Goal: Information Seeking & Learning: Learn about a topic

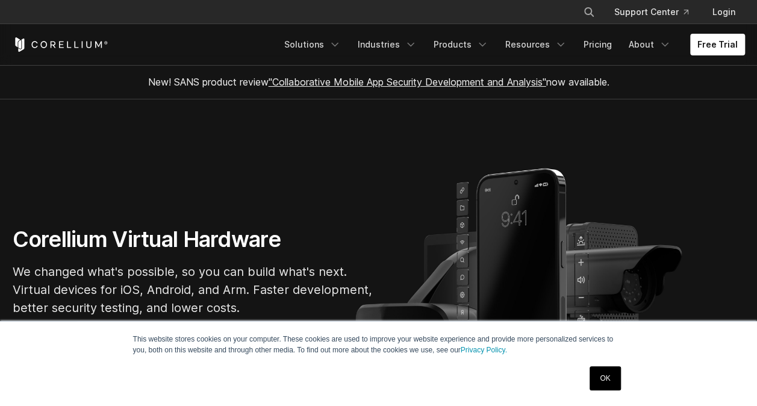
click at [622, 376] on div "OK" at bounding box center [605, 378] width 38 height 31
click at [601, 370] on link "OK" at bounding box center [605, 378] width 31 height 24
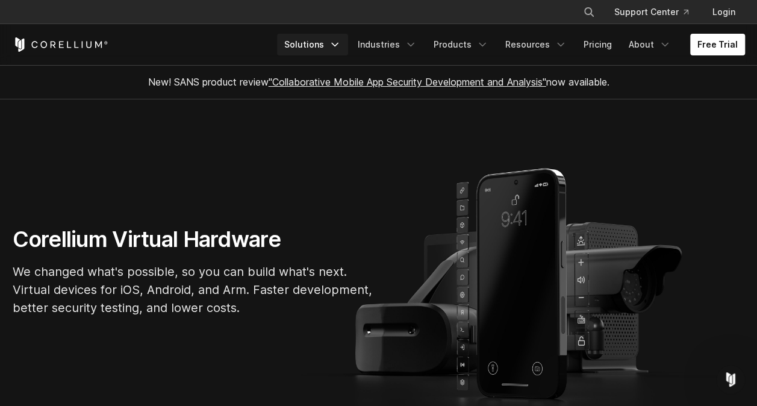
click at [339, 42] on icon "Navigation Menu" at bounding box center [335, 45] width 12 height 12
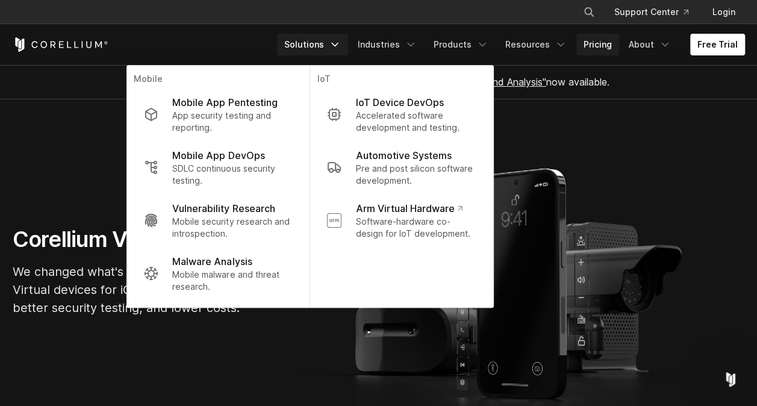
click at [602, 53] on link "Pricing" at bounding box center [597, 45] width 43 height 22
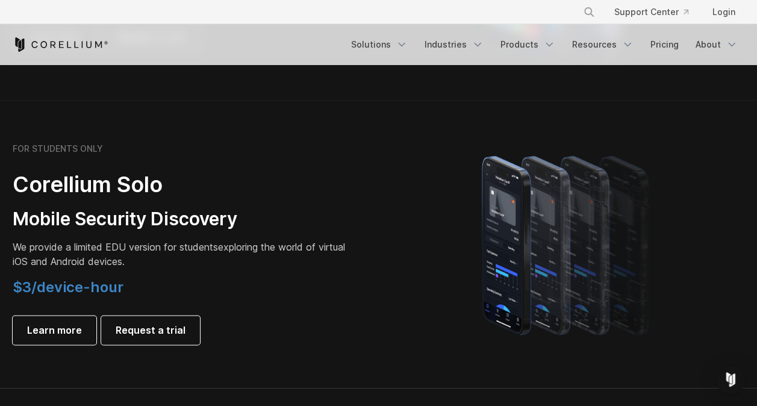
scroll to position [787, 0]
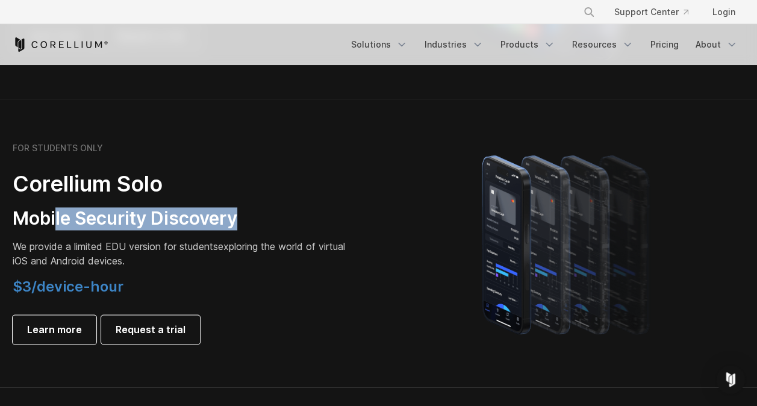
drag, startPoint x: 57, startPoint y: 214, endPoint x: 247, endPoint y: 218, distance: 190.4
click at [247, 218] on h3 "Mobile Security Discovery" at bounding box center [181, 218] width 337 height 23
drag, startPoint x: 247, startPoint y: 218, endPoint x: 11, endPoint y: 214, distance: 236.2
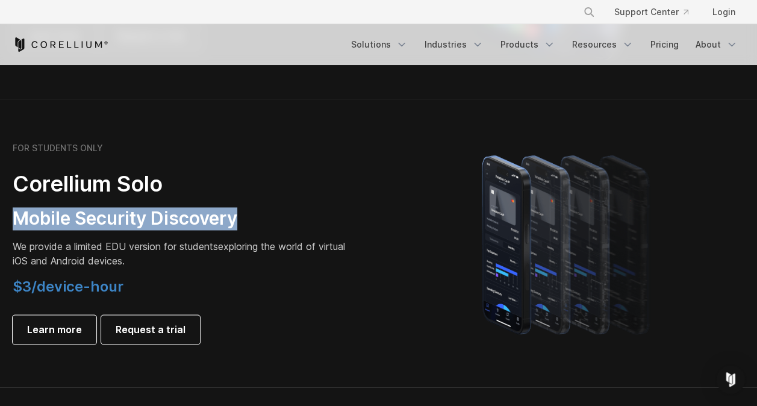
click at [11, 214] on div "FOR STUDENTS ONLY Corellium Solo Mobile Security Discovery We provide a limited…" at bounding box center [190, 243] width 378 height 201
click at [73, 211] on h3 "Mobile Security Discovery" at bounding box center [181, 218] width 337 height 23
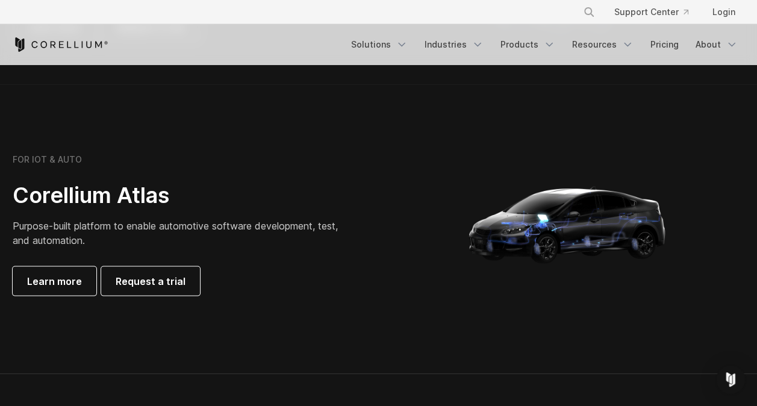
scroll to position [1092, 0]
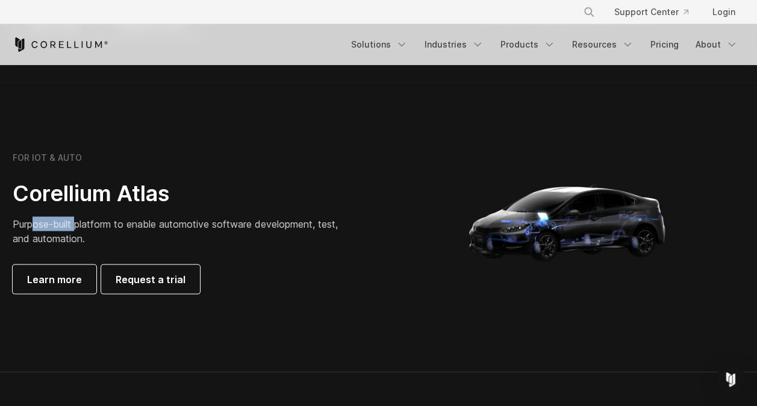
drag, startPoint x: 33, startPoint y: 222, endPoint x: 75, endPoint y: 222, distance: 42.8
click at [75, 222] on span "Purpose-built platform to enable automotive software development, test, and aut…" at bounding box center [175, 230] width 325 height 27
click at [89, 224] on span "Purpose-built platform to enable automotive software development, test, and aut…" at bounding box center [175, 230] width 325 height 27
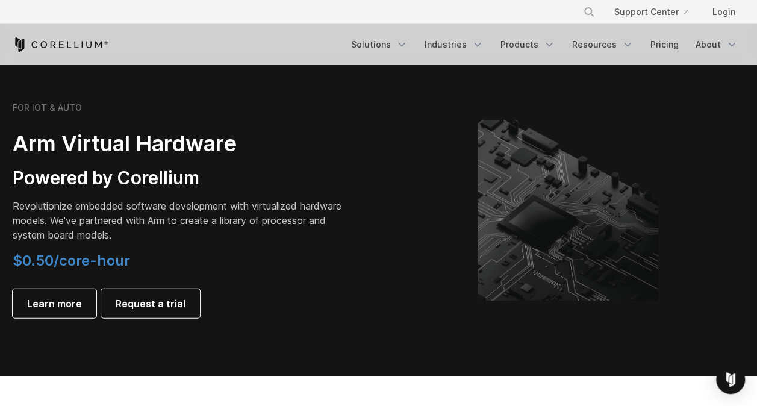
scroll to position [1400, 0]
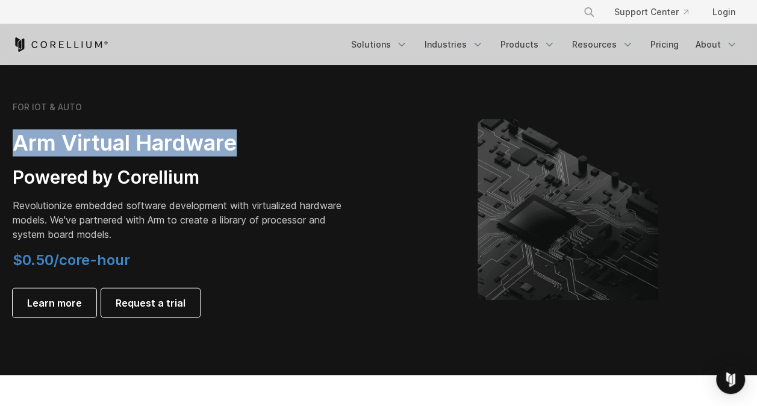
drag, startPoint x: 17, startPoint y: 140, endPoint x: 253, endPoint y: 145, distance: 235.6
click at [253, 145] on h2 "Arm Virtual Hardware" at bounding box center [181, 143] width 337 height 27
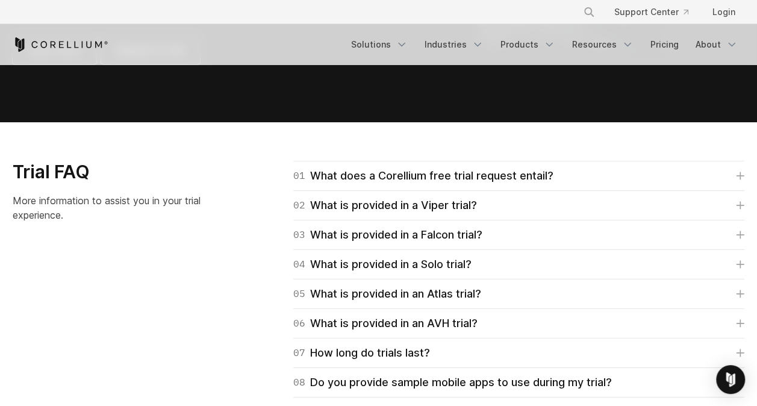
scroll to position [1652, 0]
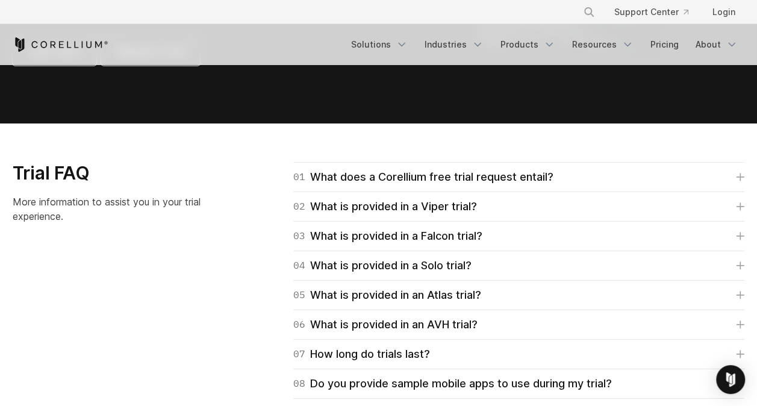
drag, startPoint x: 253, startPoint y: 145, endPoint x: 273, endPoint y: 220, distance: 77.3
click at [273, 220] on div "01 What does a Corellium free trial request entail? For Falcon, Viper, and Atla…" at bounding box center [504, 339] width 480 height 355
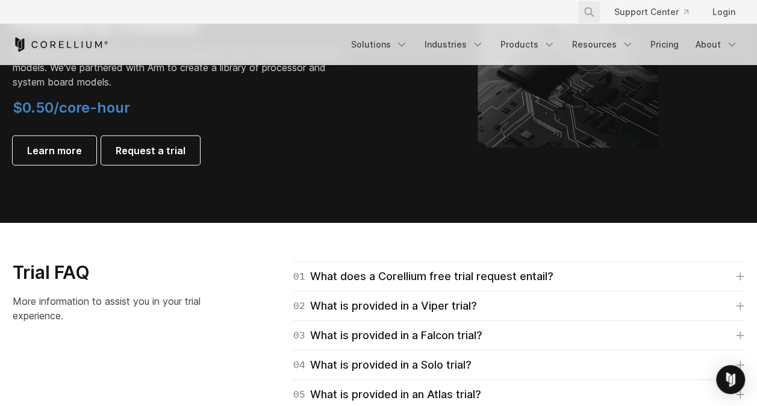
scroll to position [1552, 0]
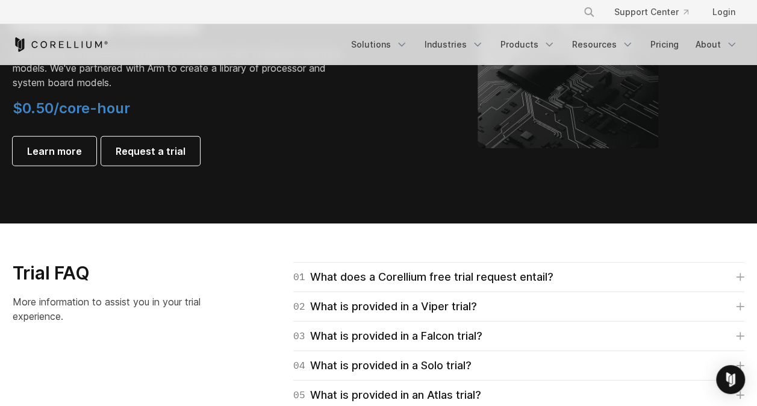
click at [494, 182] on section "FOR IOT & AUTO Arm Virtual Hardware Powered by Corellium Revolutionize embedded…" at bounding box center [378, 67] width 757 height 312
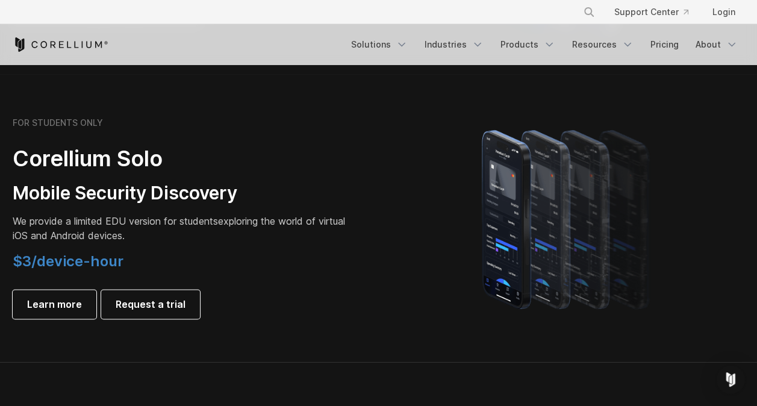
scroll to position [811, 0]
click at [336, 227] on p "We provide a limited EDU version for students exploring the world of virtual iO…" at bounding box center [181, 228] width 337 height 29
click at [316, 199] on h3 "Mobile Security Discovery" at bounding box center [181, 194] width 337 height 23
click at [557, 202] on img at bounding box center [568, 218] width 220 height 211
